Goal: Check status: Check status

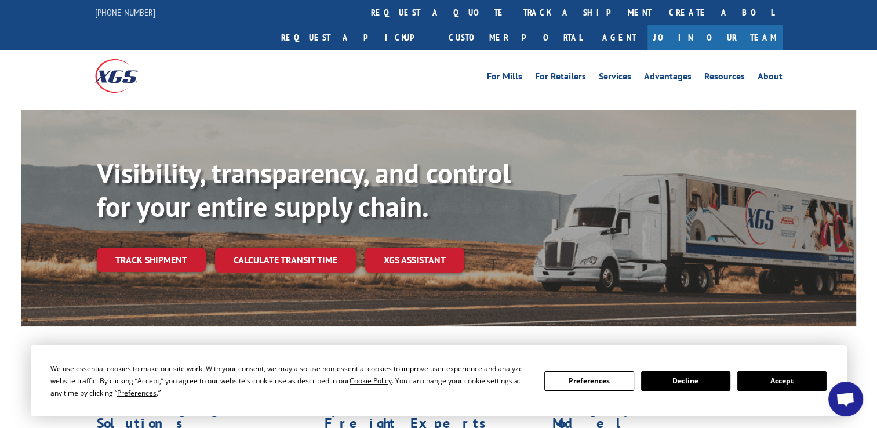
click at [774, 378] on button "Accept" at bounding box center [782, 381] width 89 height 20
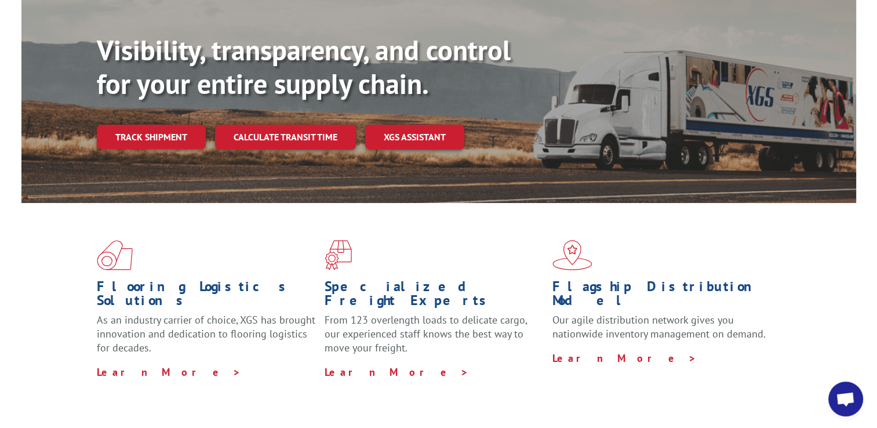
scroll to position [131, 0]
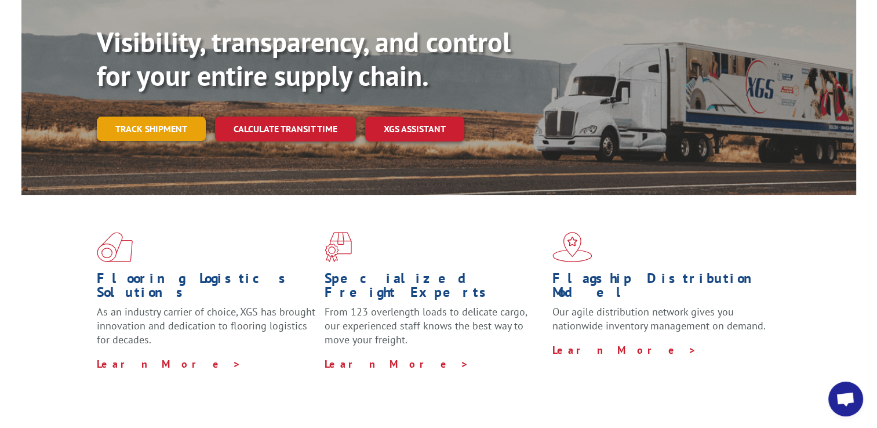
click at [163, 117] on link "Track shipment" at bounding box center [151, 129] width 109 height 24
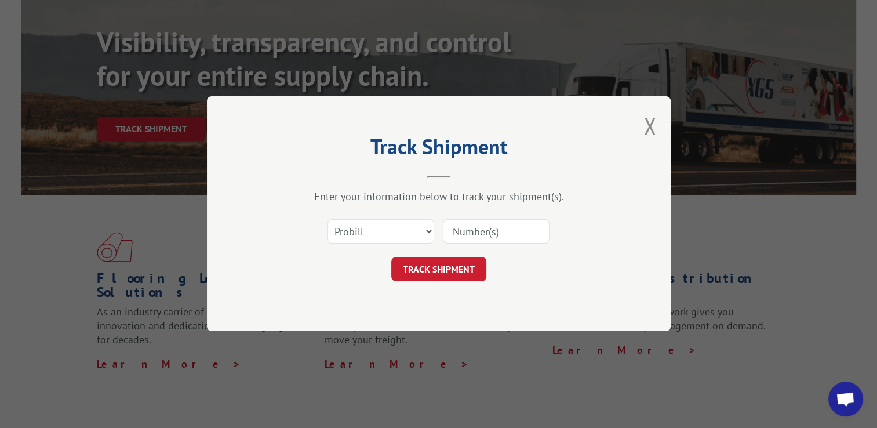
click at [457, 231] on input at bounding box center [496, 232] width 107 height 24
type input "17402210"
click at [451, 270] on button "TRACK SHIPMENT" at bounding box center [438, 270] width 95 height 24
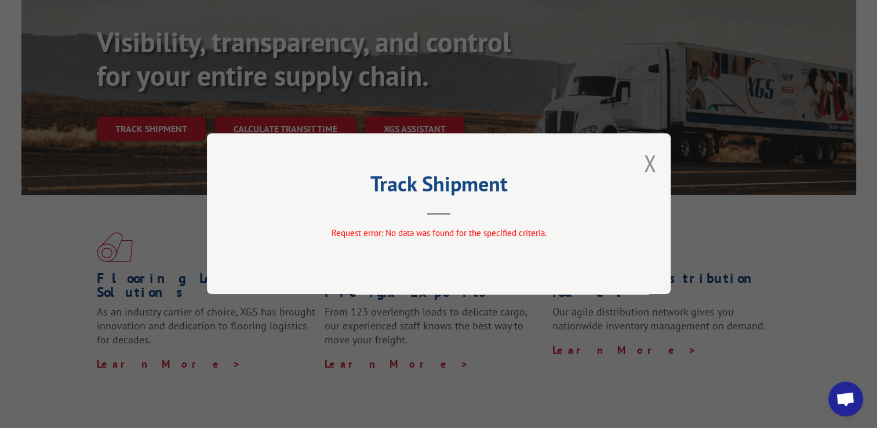
click at [660, 162] on div "Track Shipment Request error: No data was found for the specified criteria." at bounding box center [439, 213] width 464 height 161
click at [645, 164] on button "Close modal" at bounding box center [650, 163] width 13 height 31
